Goal: Task Accomplishment & Management: Complete application form

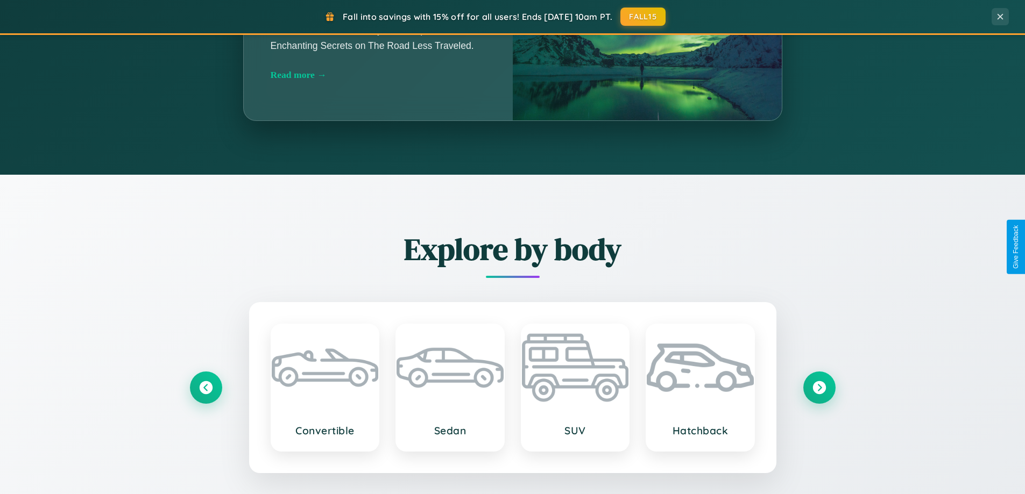
scroll to position [2070, 0]
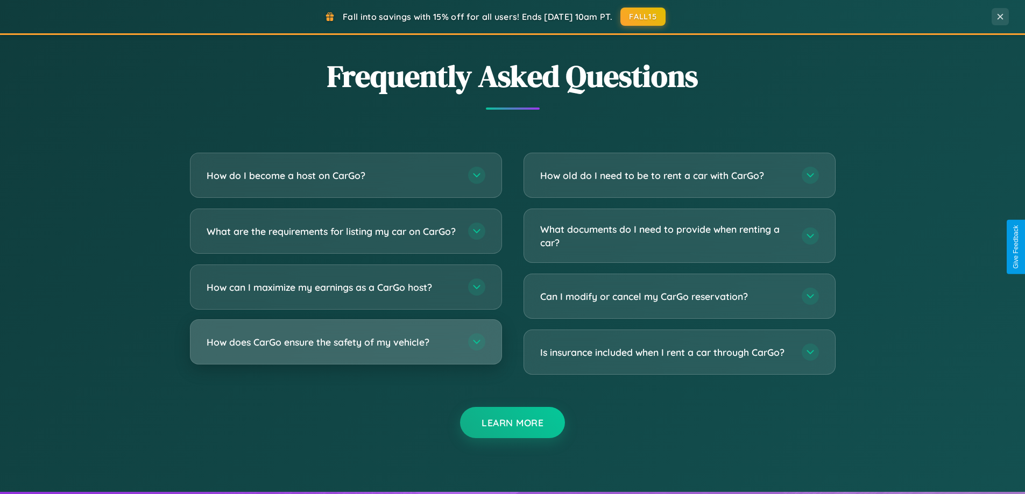
click at [345, 349] on h3 "How does CarGo ensure the safety of my vehicle?" at bounding box center [332, 342] width 251 height 13
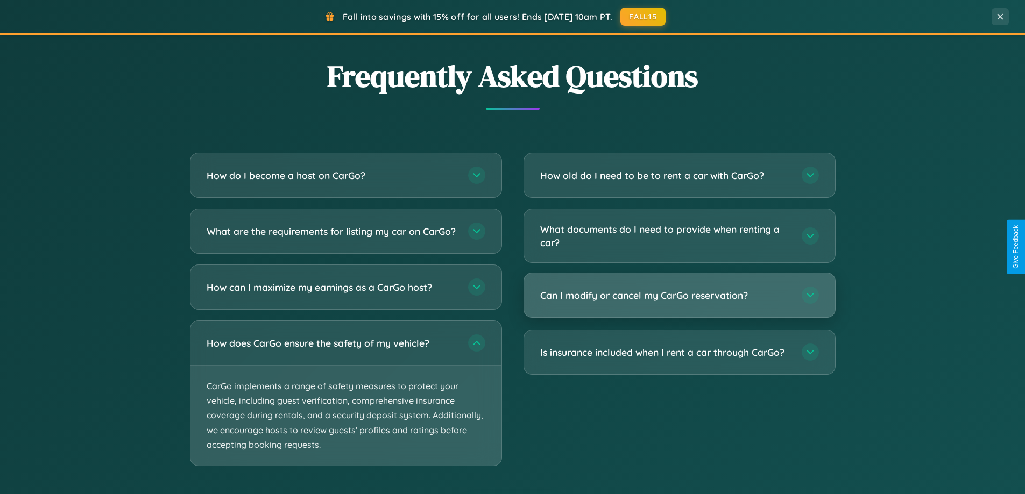
click at [679, 295] on h3 "Can I modify or cancel my CarGo reservation?" at bounding box center [665, 295] width 251 height 13
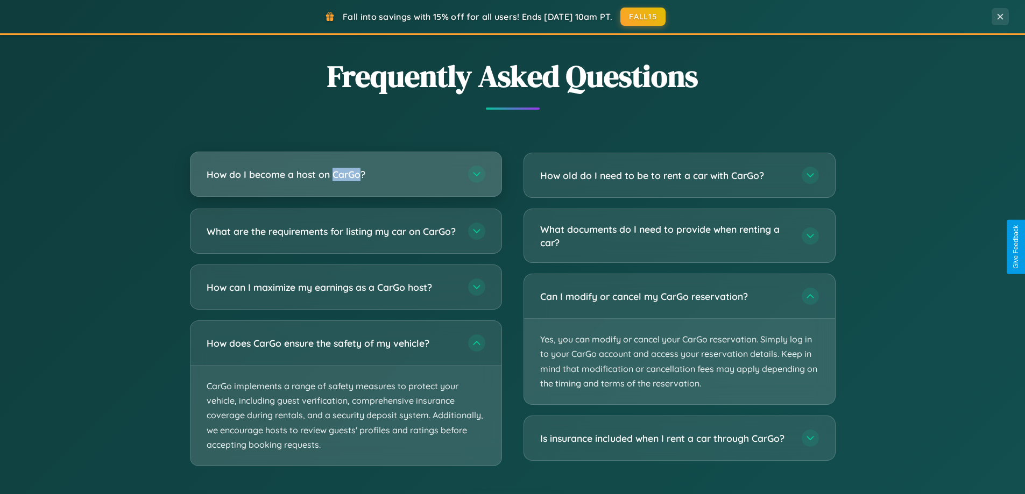
click at [345, 174] on h3 "How do I become a host on CarGo?" at bounding box center [332, 174] width 251 height 13
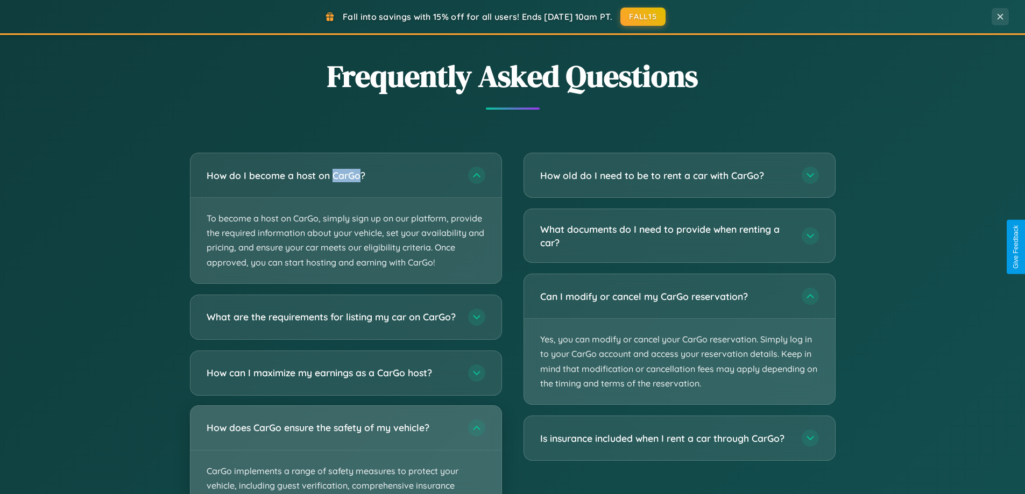
click at [345, 450] on div "How does CarGo ensure the safety of my vehicle?" at bounding box center [345, 428] width 311 height 44
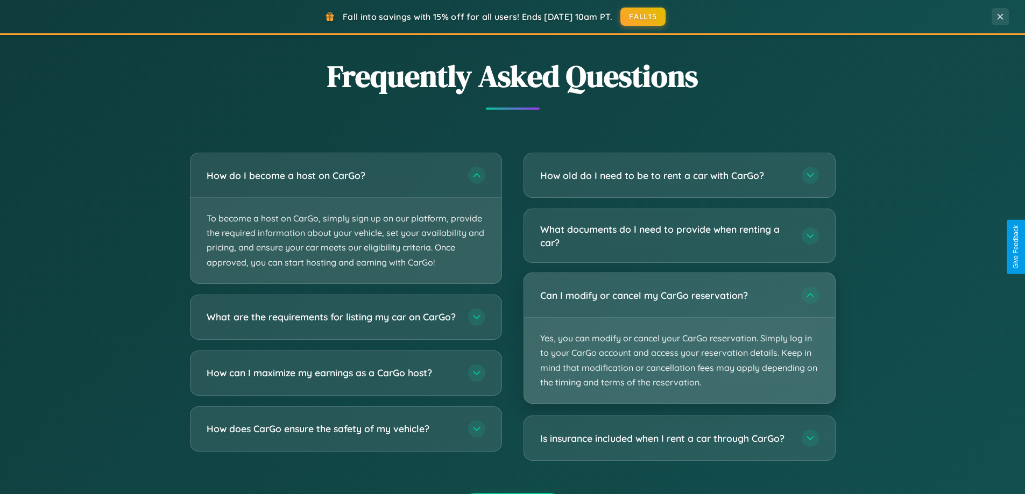
click at [679, 338] on p "Yes, you can modify or cancel your CarGo reservation. Simply log in to your Car…" at bounding box center [679, 361] width 311 height 86
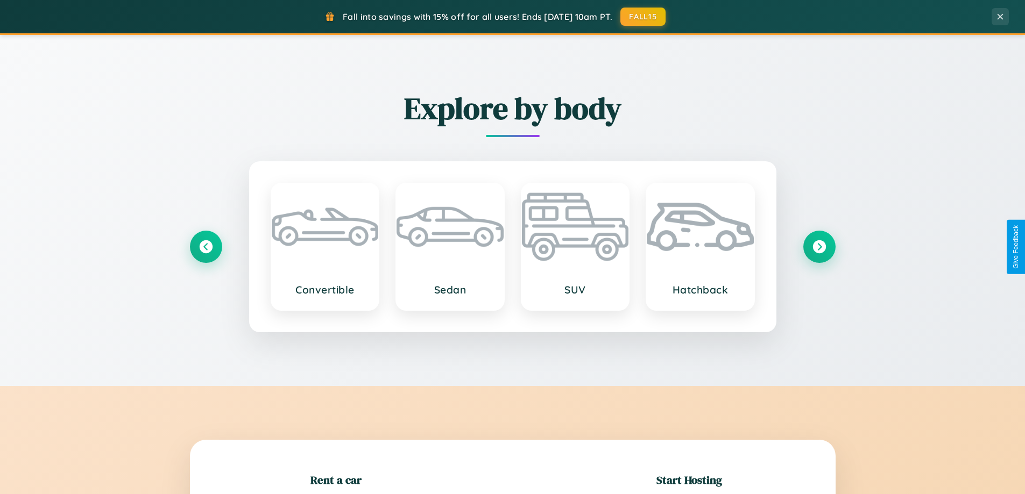
scroll to position [232, 0]
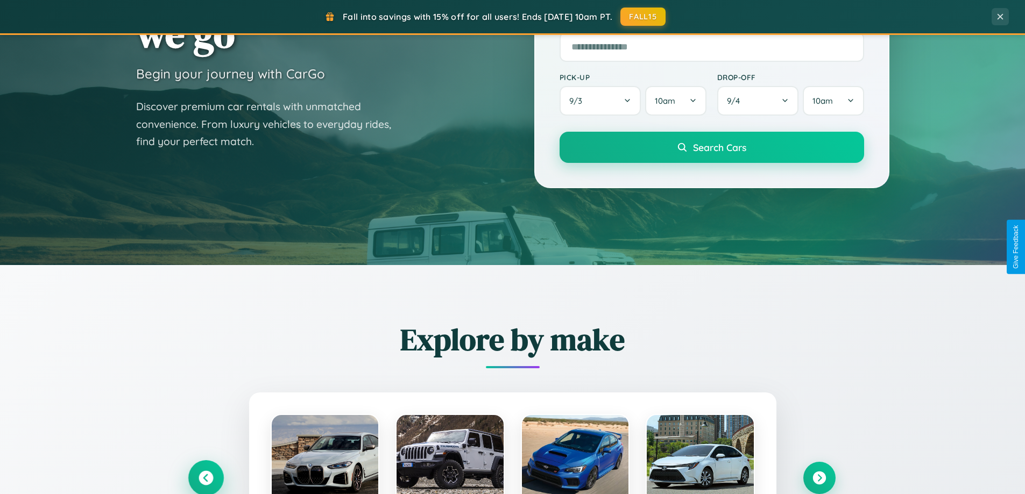
click at [206, 478] on icon at bounding box center [206, 478] width 15 height 15
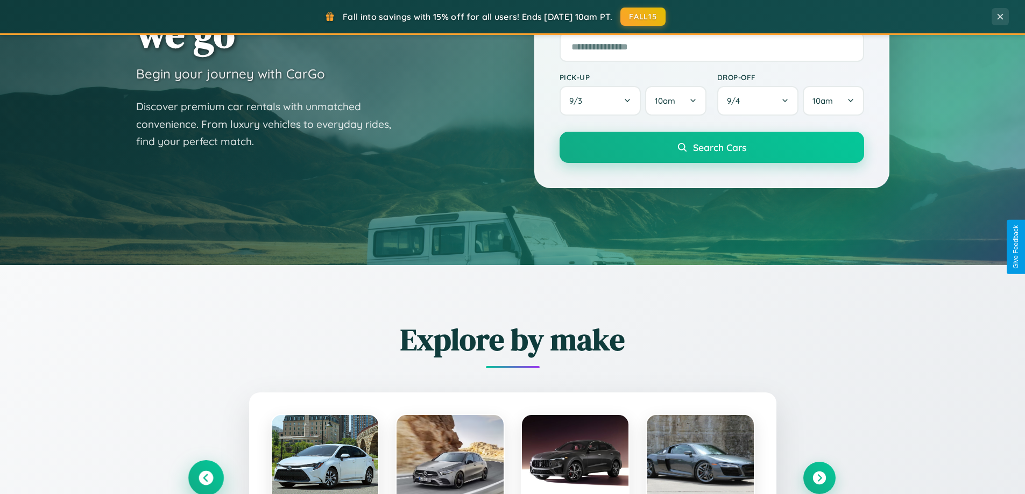
click at [206, 477] on icon at bounding box center [206, 479] width 18 height 18
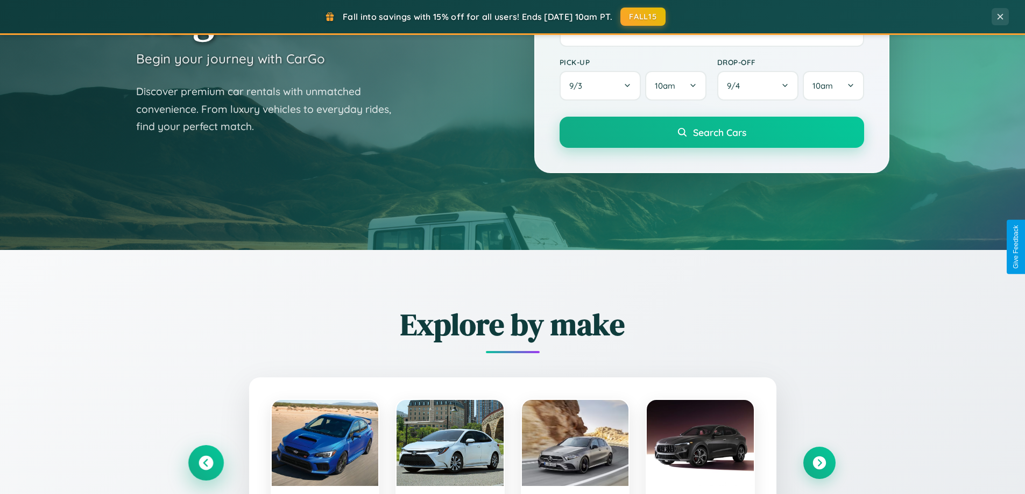
scroll to position [1729, 0]
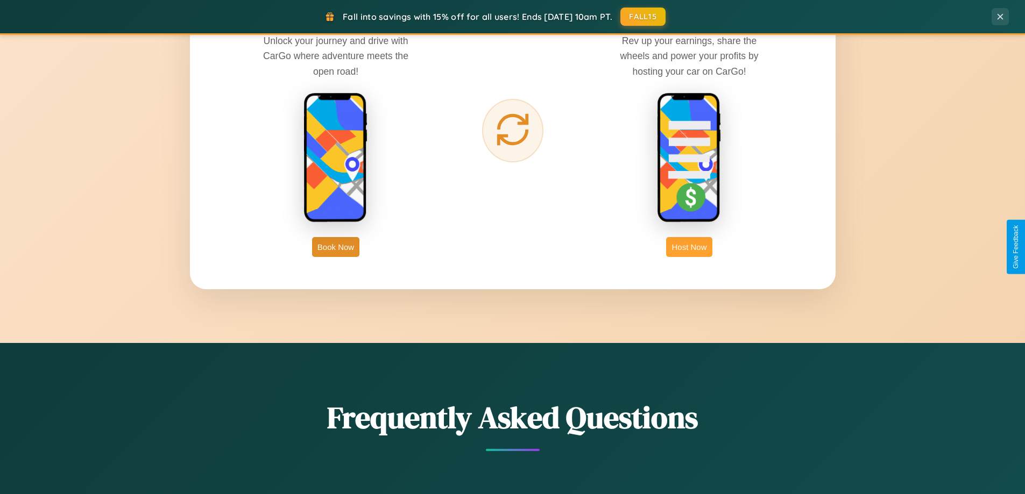
click at [689, 247] on button "Host Now" at bounding box center [689, 247] width 46 height 20
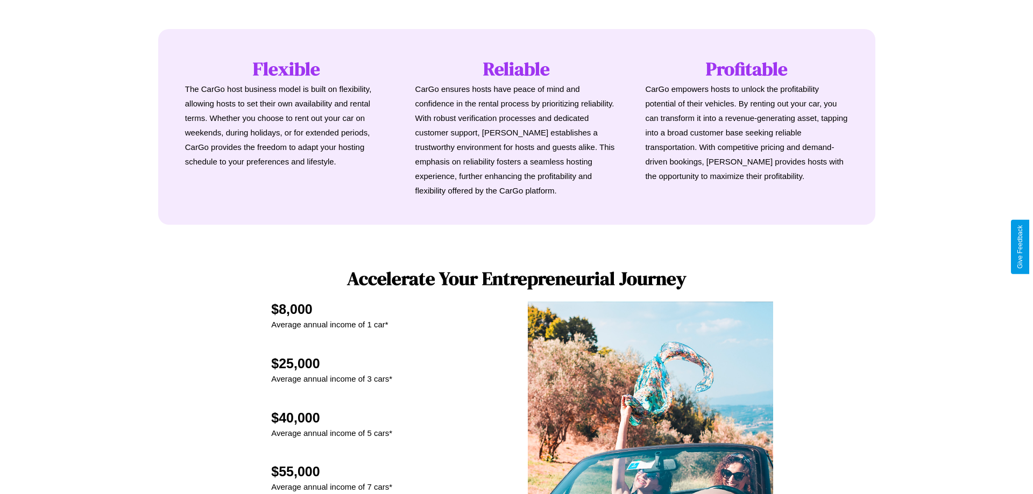
scroll to position [1122, 0]
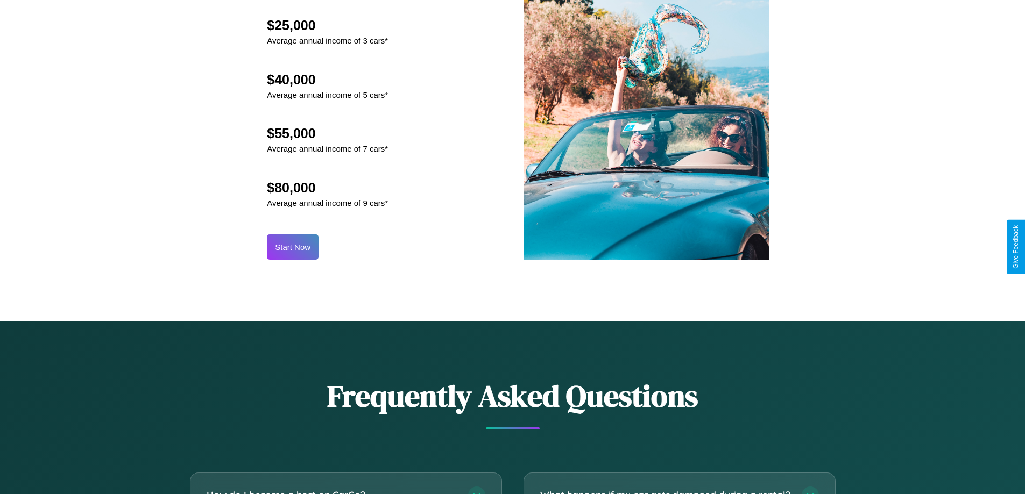
click at [293, 247] on button "Start Now" at bounding box center [293, 247] width 52 height 25
